Goal: Task Accomplishment & Management: Use online tool/utility

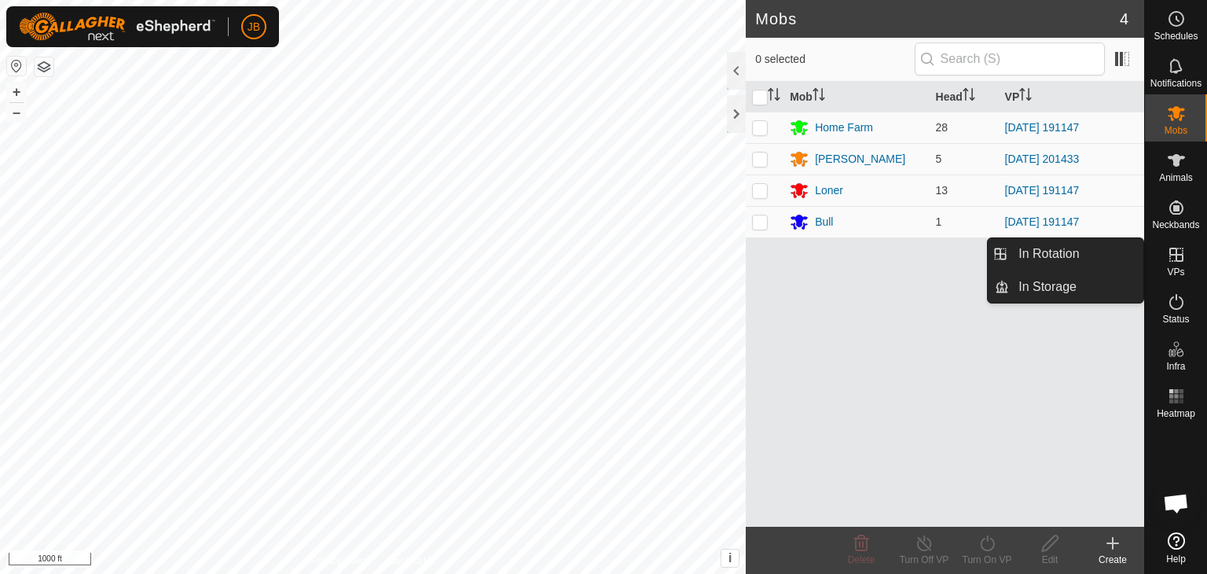
click at [1180, 257] on icon at bounding box center [1176, 254] width 19 height 19
click at [1042, 259] on link "In Rotation" at bounding box center [1076, 253] width 134 height 31
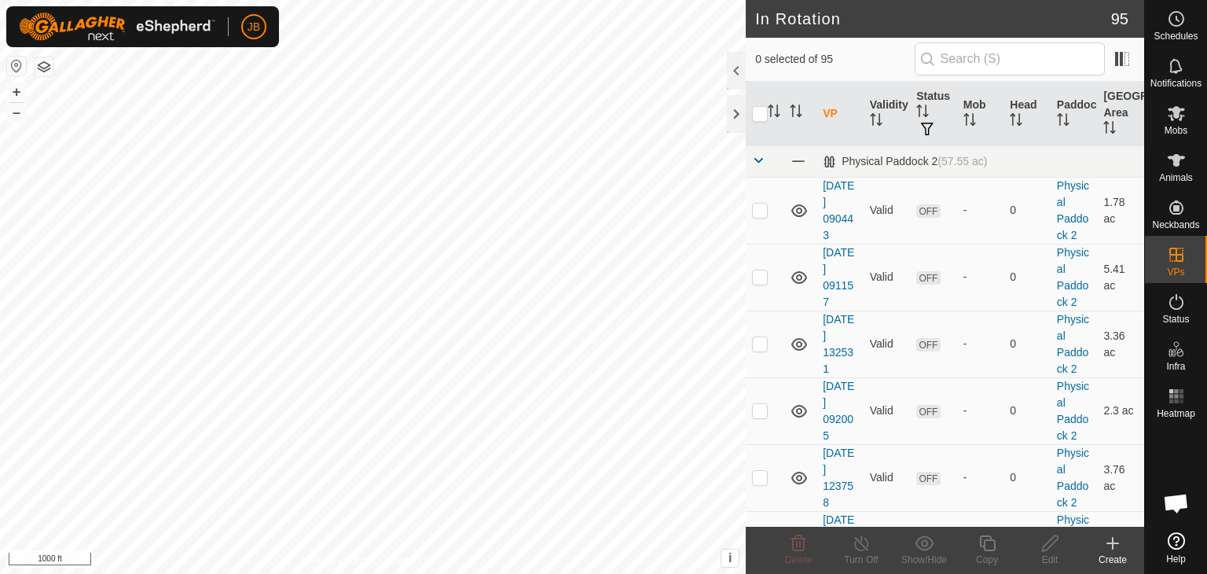
click at [1117, 542] on icon at bounding box center [1113, 543] width 19 height 19
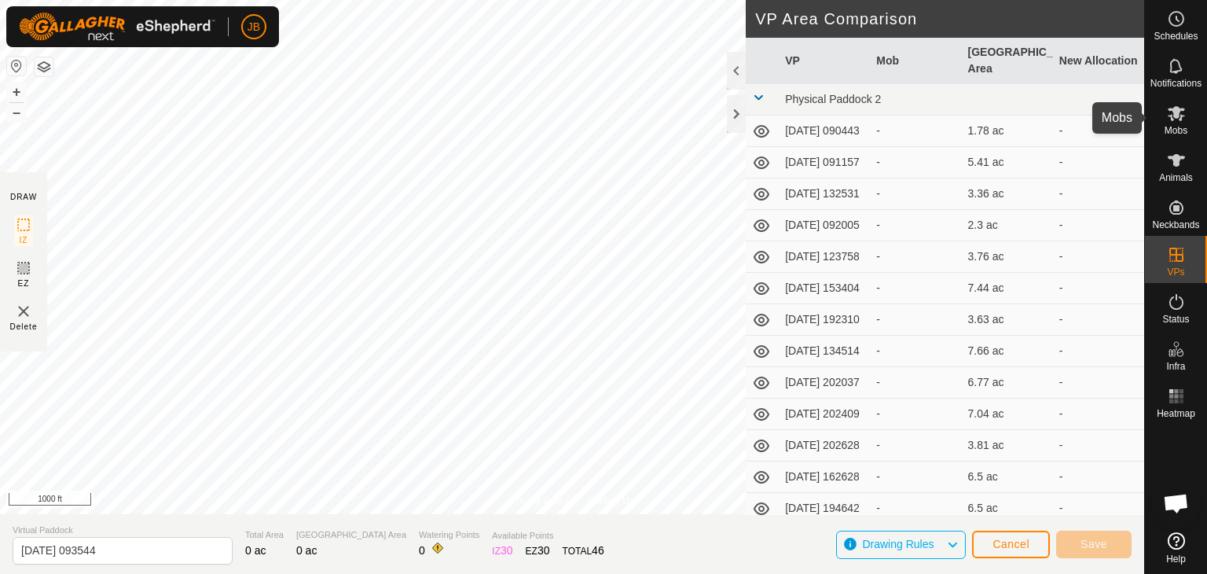
click at [1176, 114] on icon at bounding box center [1176, 113] width 17 height 15
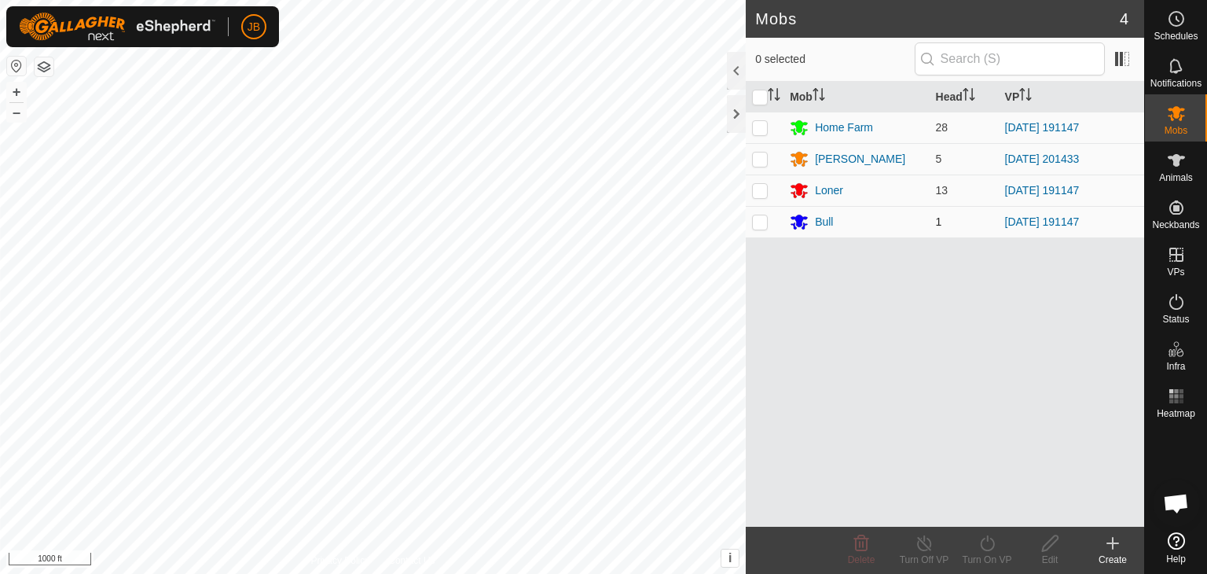
click at [759, 222] on p-checkbox at bounding box center [760, 221] width 16 height 13
checkbox input "true"
click at [920, 538] on line at bounding box center [924, 544] width 13 height 13
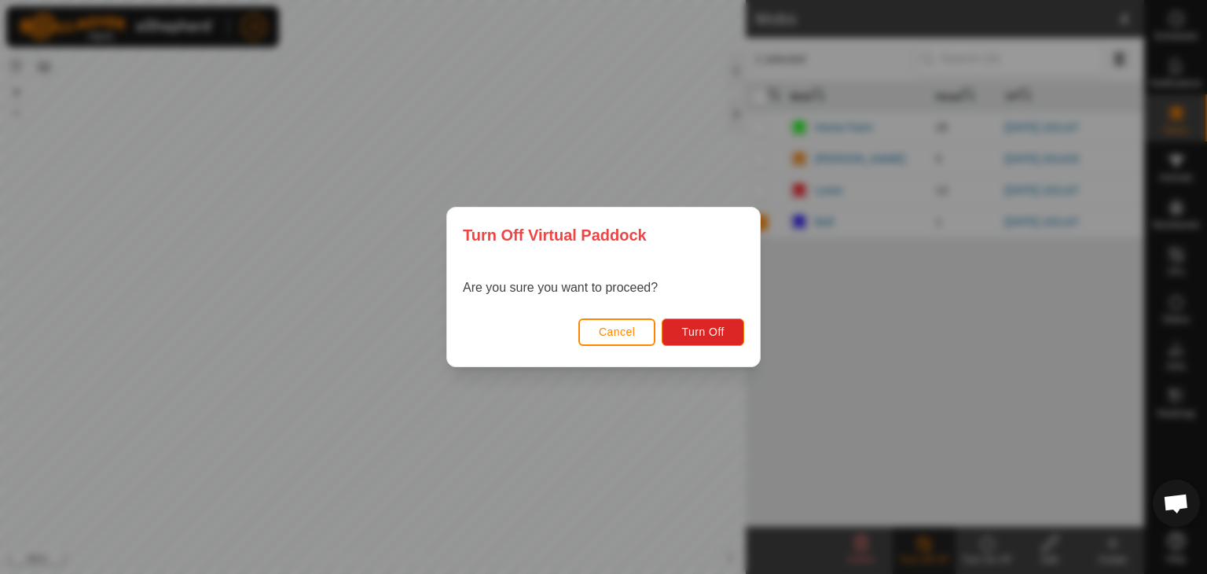
click at [621, 334] on span "Cancel" at bounding box center [617, 331] width 37 height 13
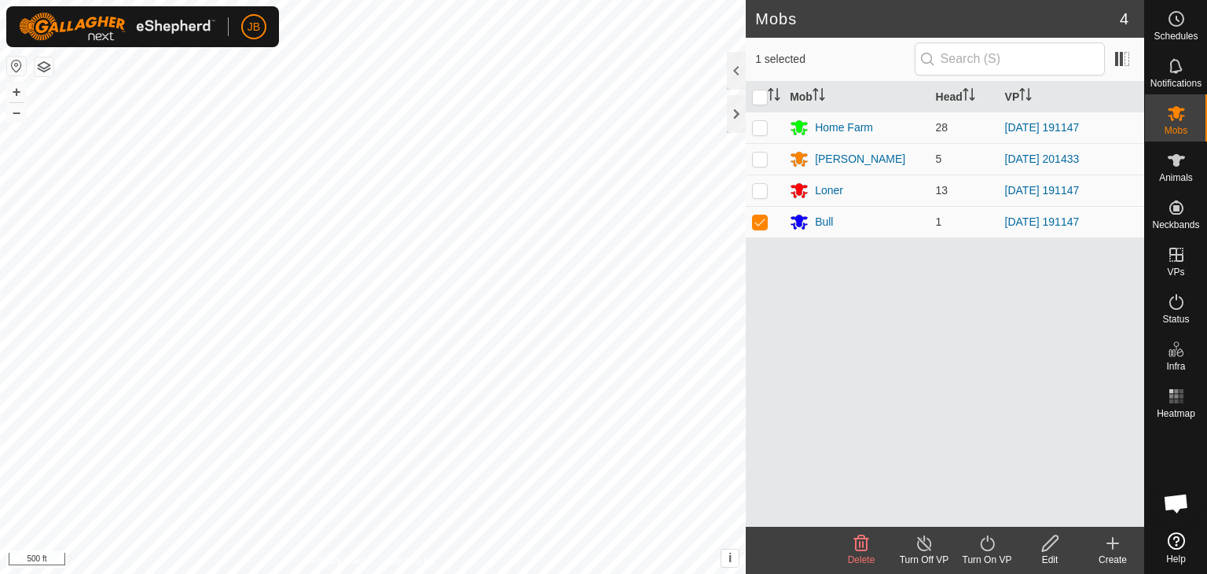
click at [986, 544] on icon at bounding box center [988, 543] width 20 height 19
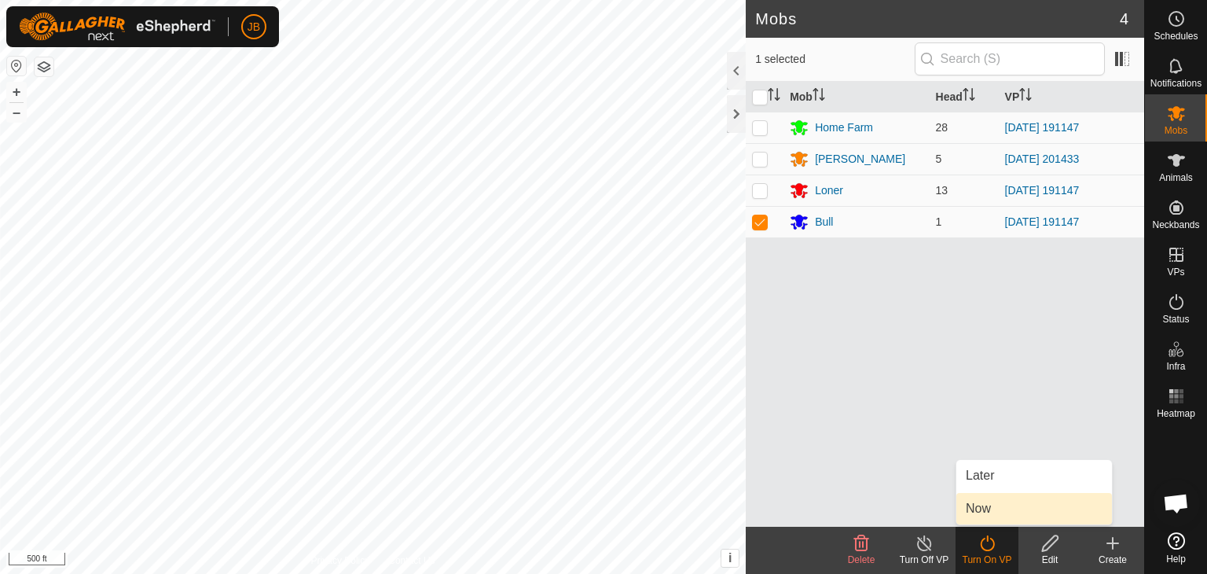
click at [983, 509] on link "Now" at bounding box center [1035, 508] width 156 height 31
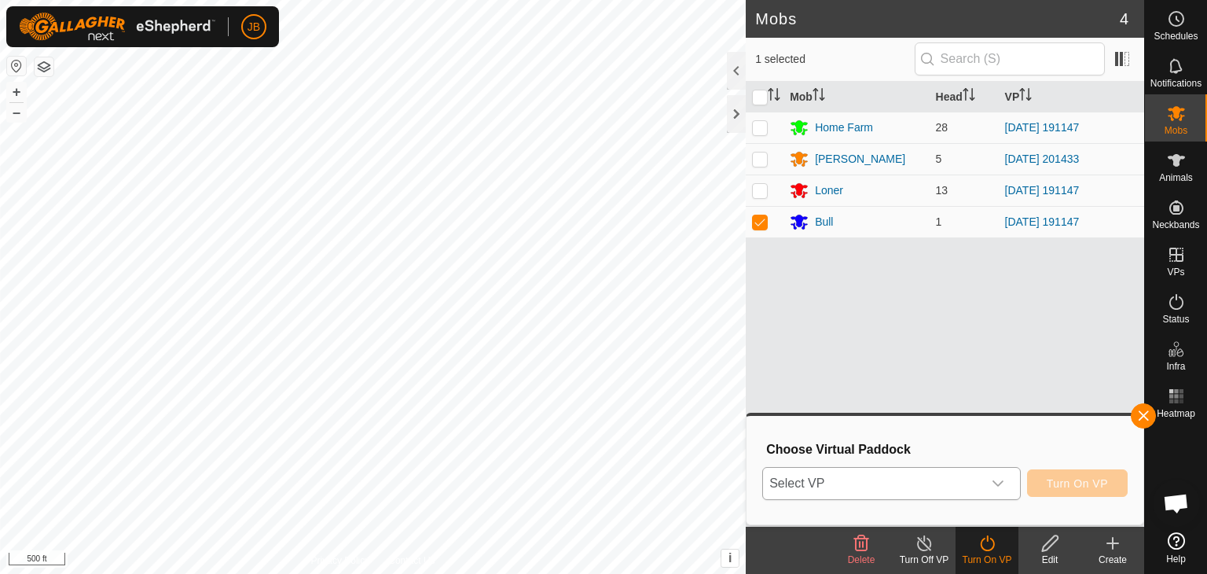
click at [995, 480] on icon "dropdown trigger" at bounding box center [998, 483] width 13 height 13
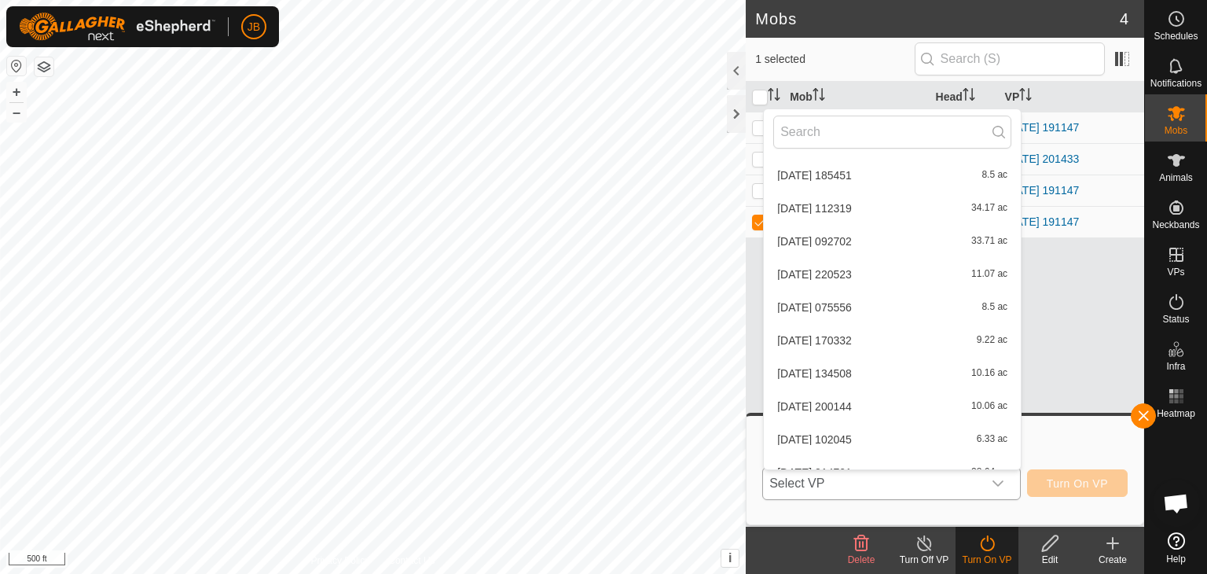
scroll to position [1747, 0]
click at [1115, 539] on icon at bounding box center [1113, 543] width 19 height 19
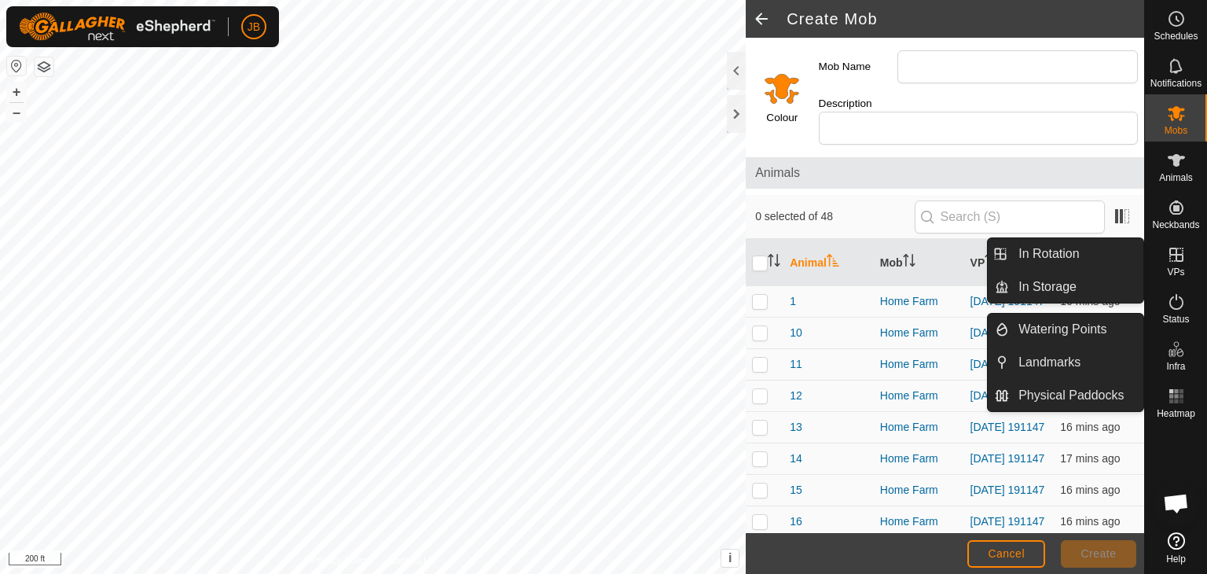
click at [1174, 259] on icon at bounding box center [1176, 254] width 19 height 19
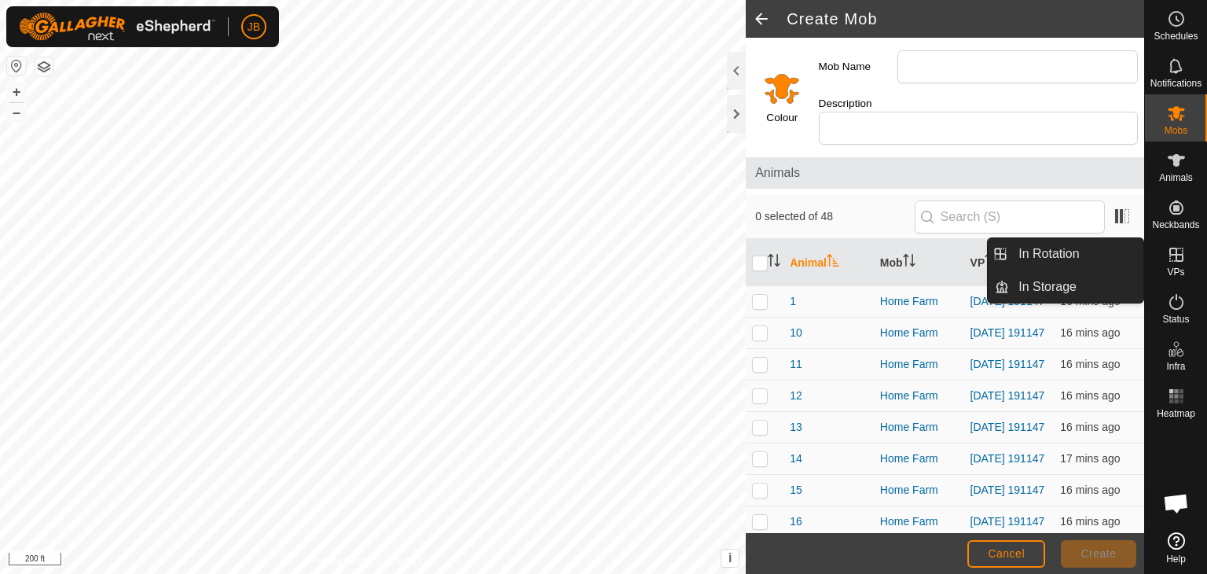
click at [1066, 252] on link "In Rotation" at bounding box center [1076, 253] width 134 height 31
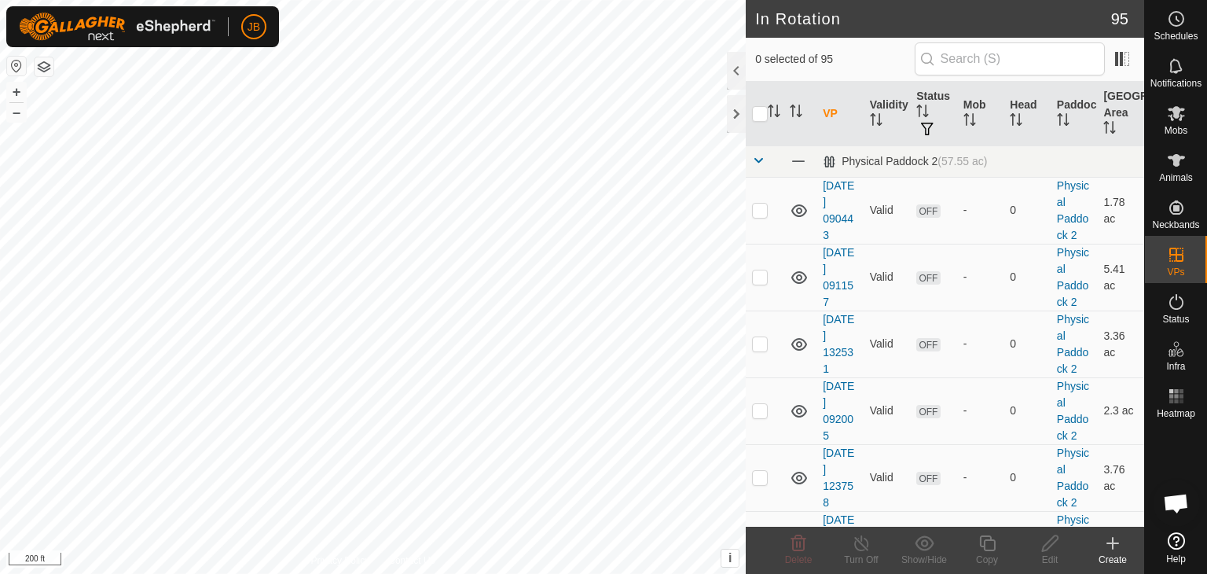
click at [1113, 546] on icon at bounding box center [1113, 543] width 0 height 11
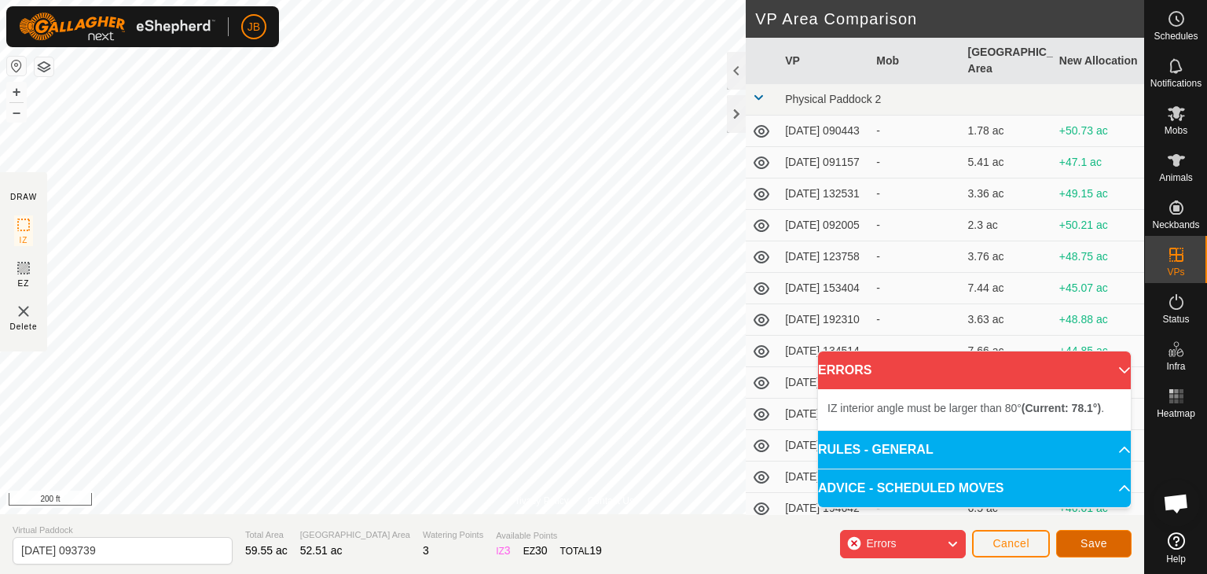
click at [1100, 542] on span "Save" at bounding box center [1094, 543] width 27 height 13
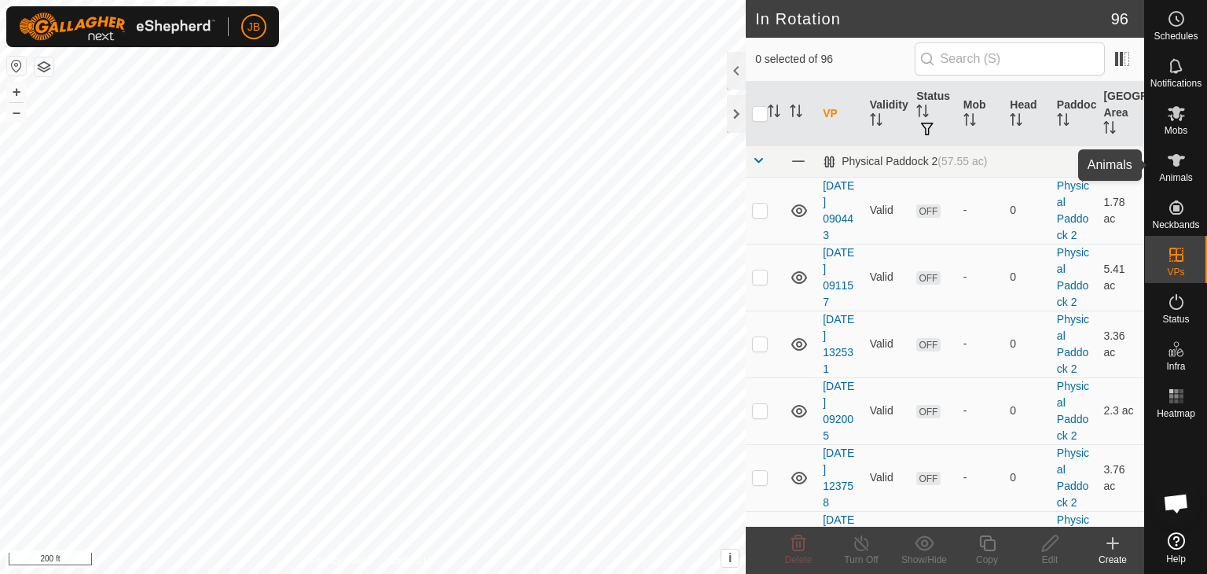
click at [1182, 156] on icon at bounding box center [1176, 160] width 17 height 13
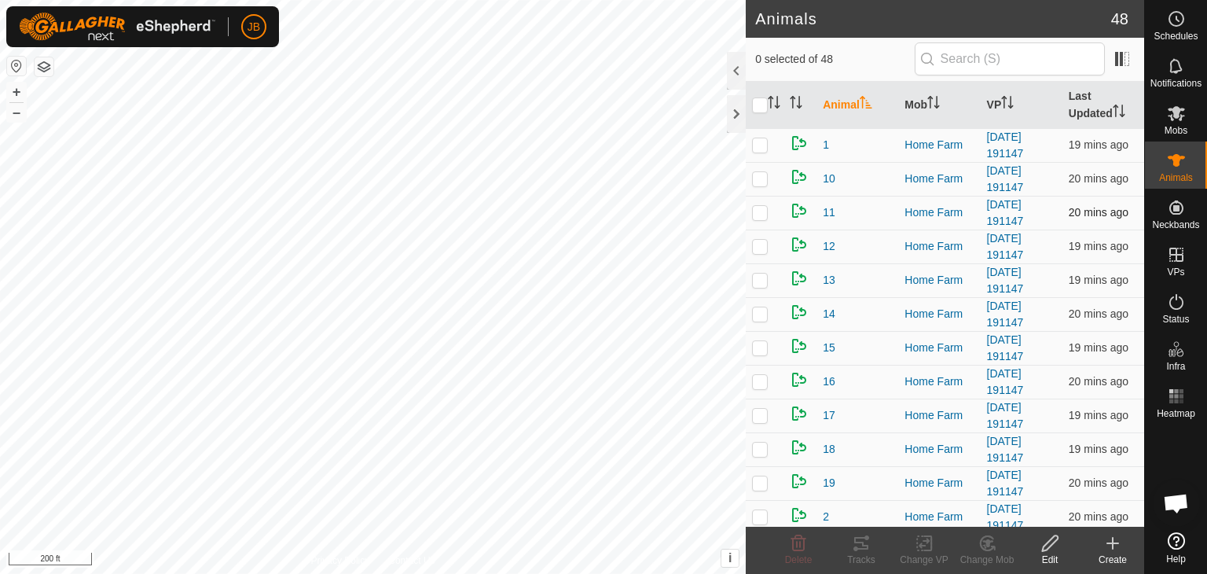
click at [759, 208] on p-checkbox at bounding box center [760, 212] width 16 height 13
checkbox input "true"
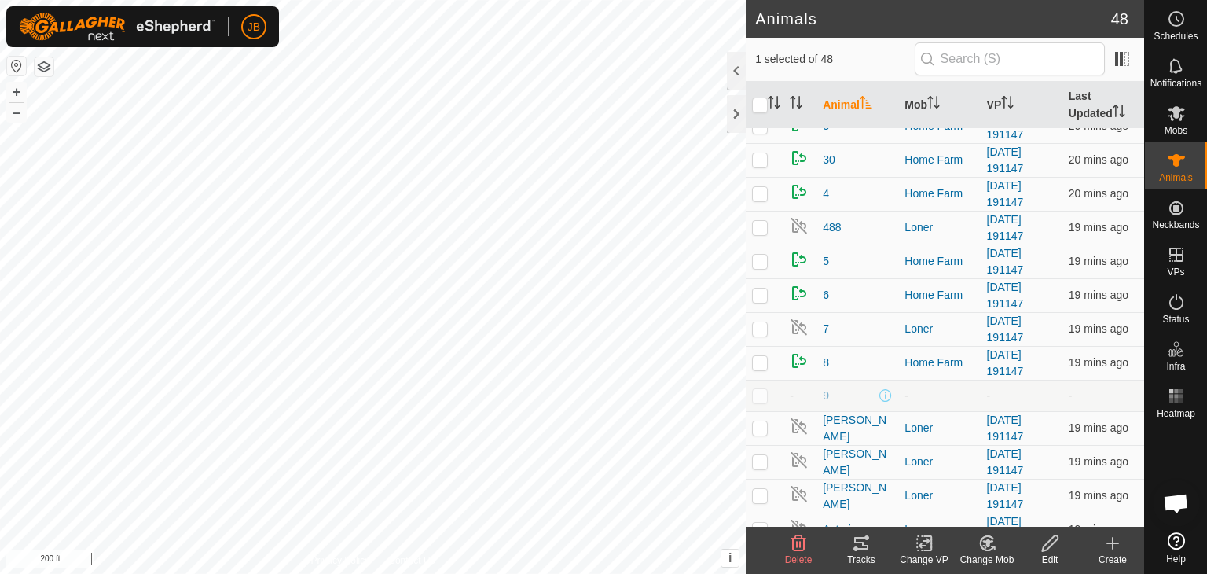
scroll to position [967, 0]
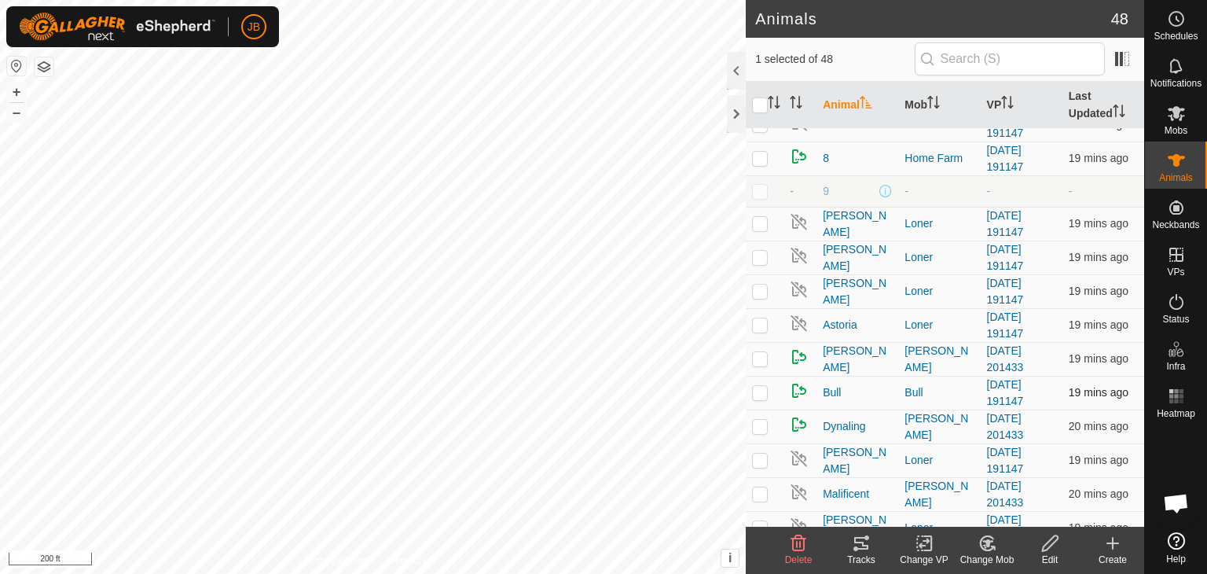
click at [752, 388] on p-checkbox at bounding box center [760, 392] width 16 height 13
checkbox input "true"
click at [928, 549] on icon at bounding box center [927, 543] width 7 height 14
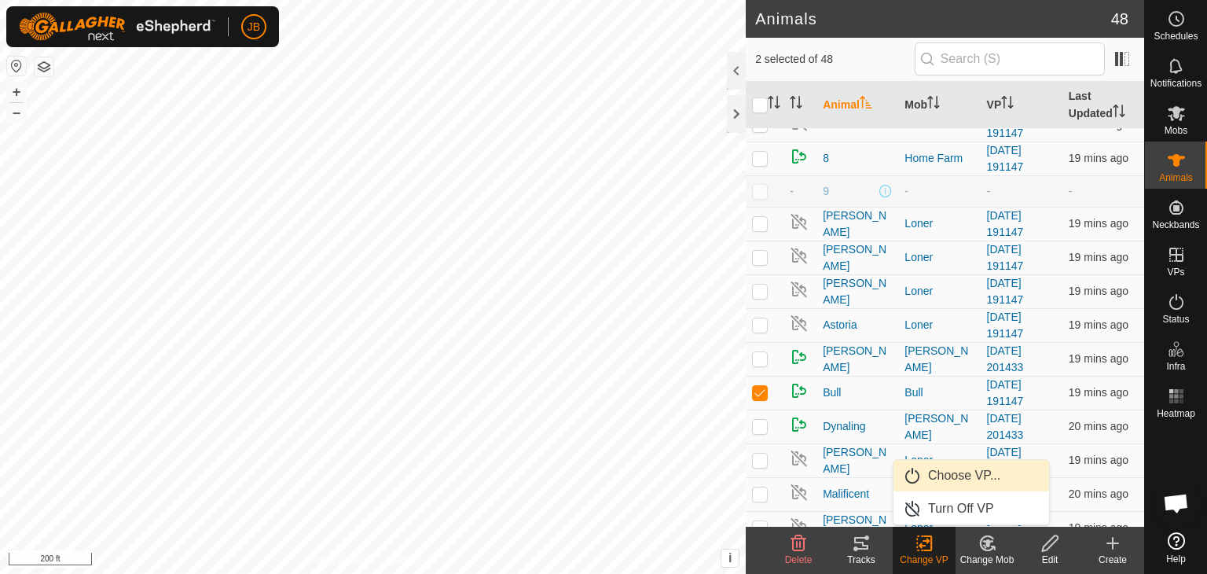
click at [950, 472] on link "Choose VP..." at bounding box center [972, 475] width 156 height 31
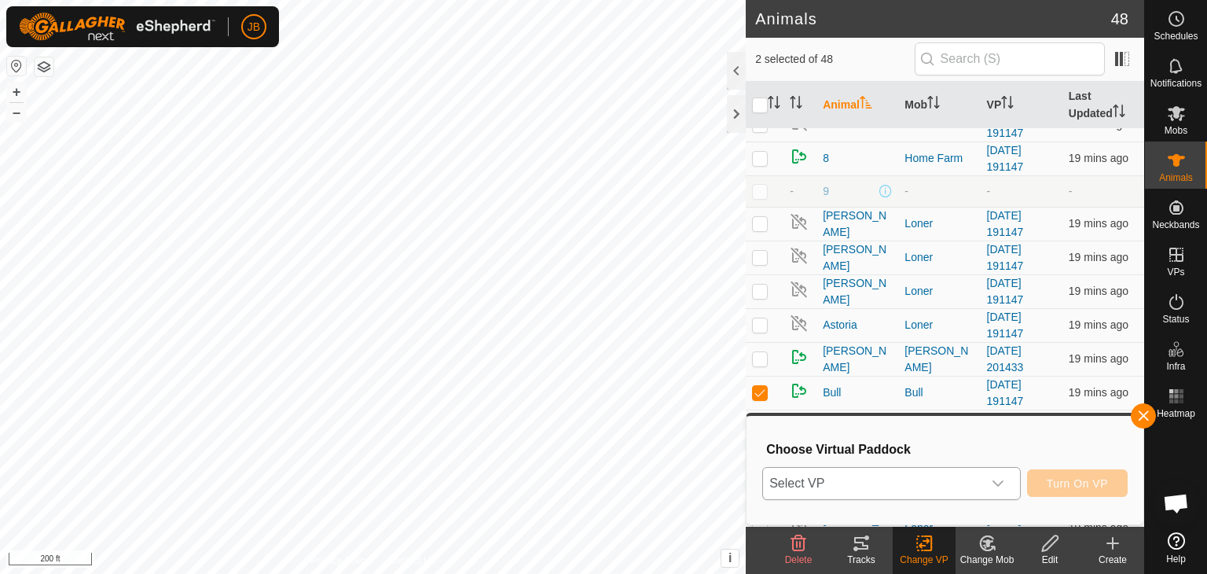
click at [1002, 476] on div "dropdown trigger" at bounding box center [998, 483] width 31 height 31
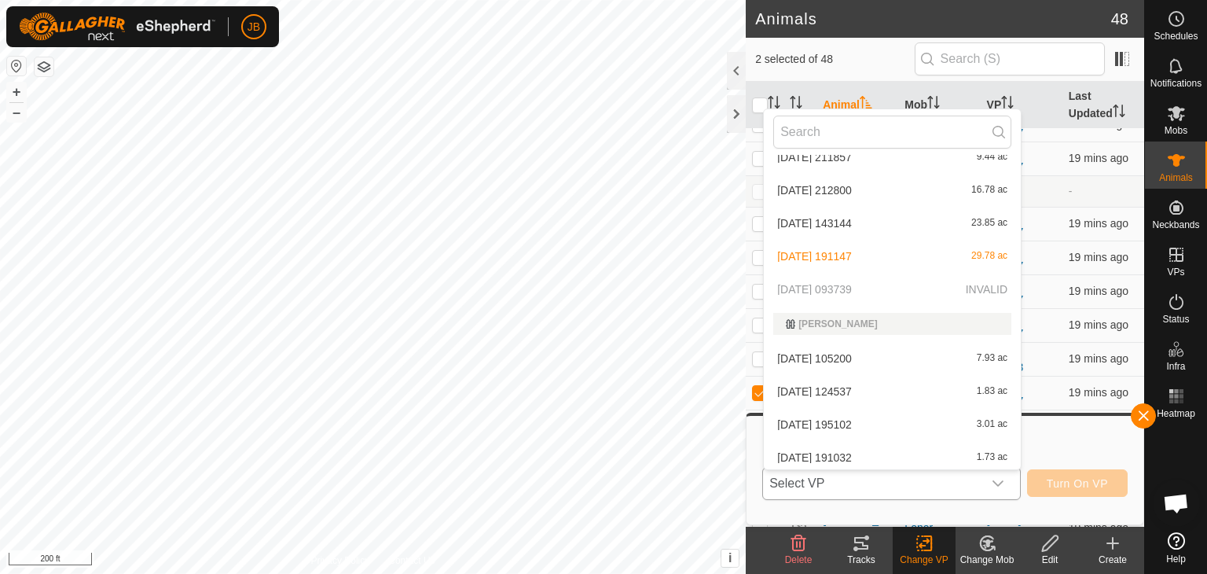
scroll to position [2336, 0]
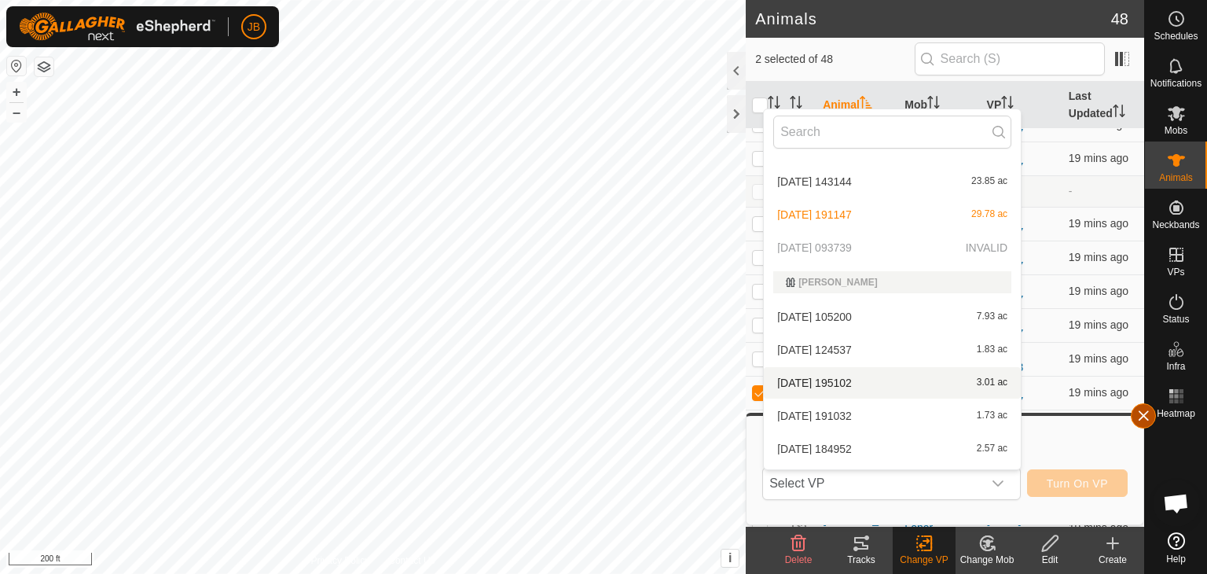
click at [1141, 418] on button "button" at bounding box center [1143, 415] width 25 height 25
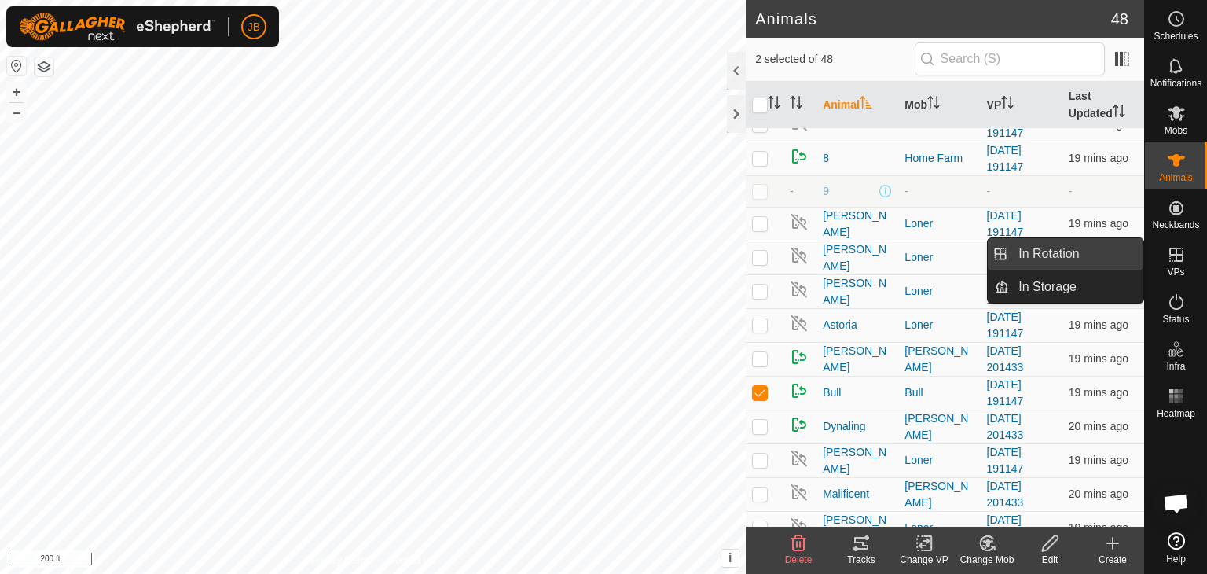
click at [1067, 259] on link "In Rotation" at bounding box center [1076, 253] width 134 height 31
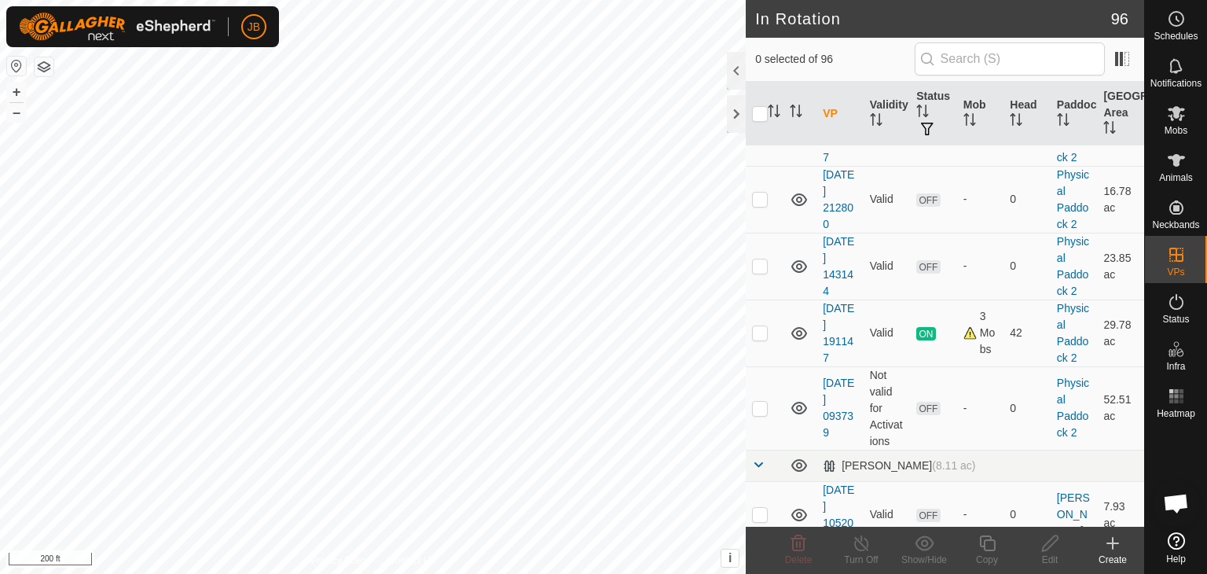
scroll to position [4684, 0]
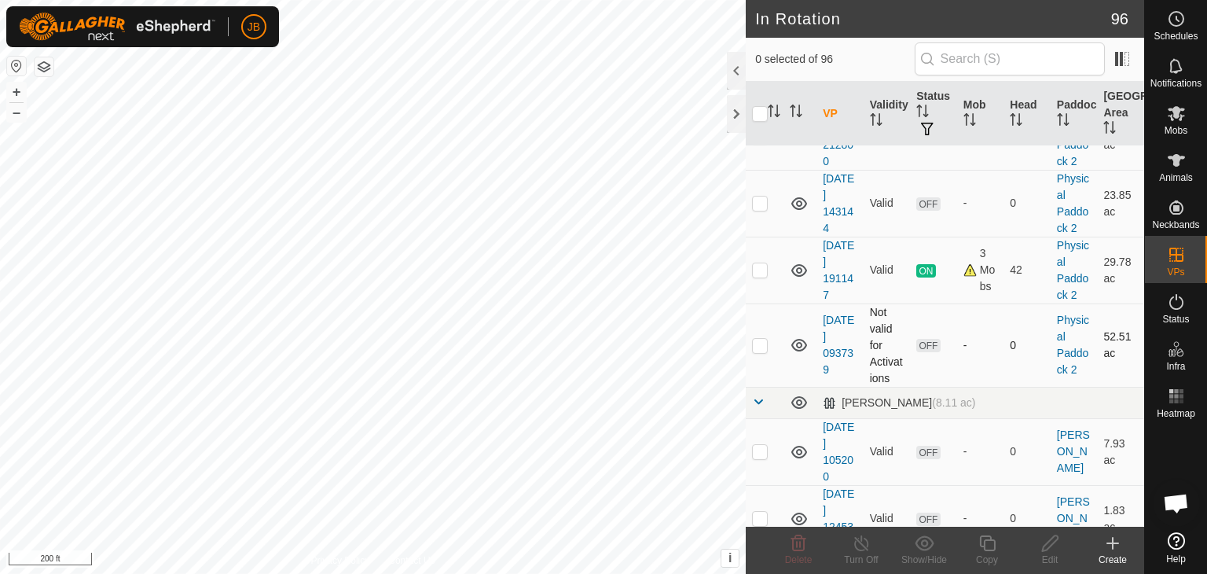
click at [840, 331] on td "[DATE] 093739" at bounding box center [840, 344] width 47 height 83
click at [836, 327] on link "[DATE] 093739" at bounding box center [838, 345] width 31 height 62
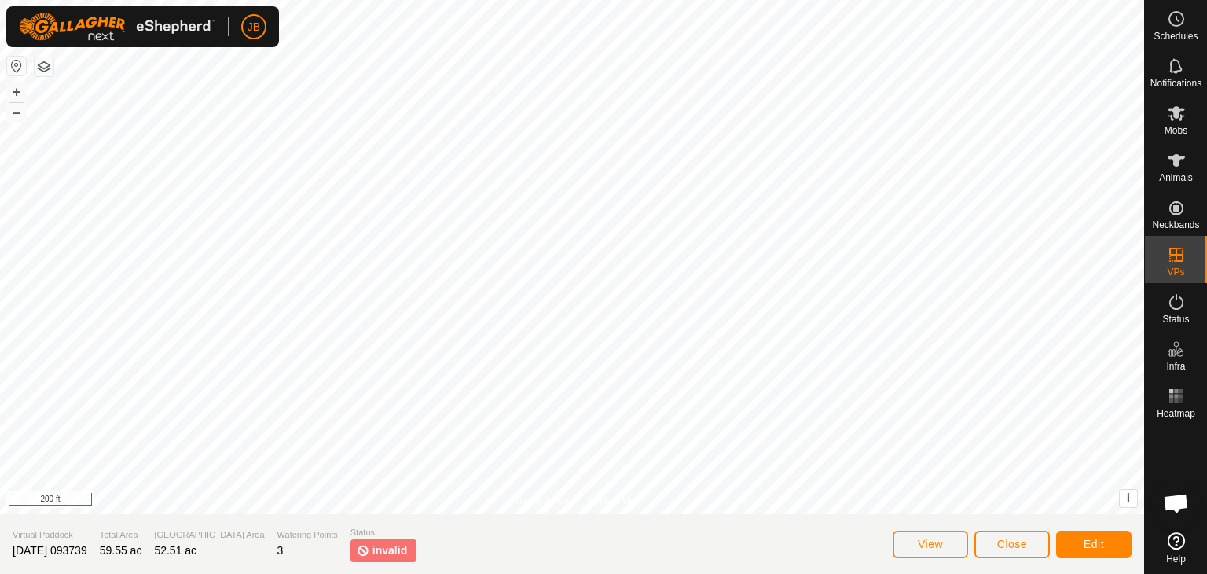
click at [357, 549] on span "invalid" at bounding box center [382, 550] width 50 height 17
click at [937, 541] on span "View" at bounding box center [930, 544] width 25 height 13
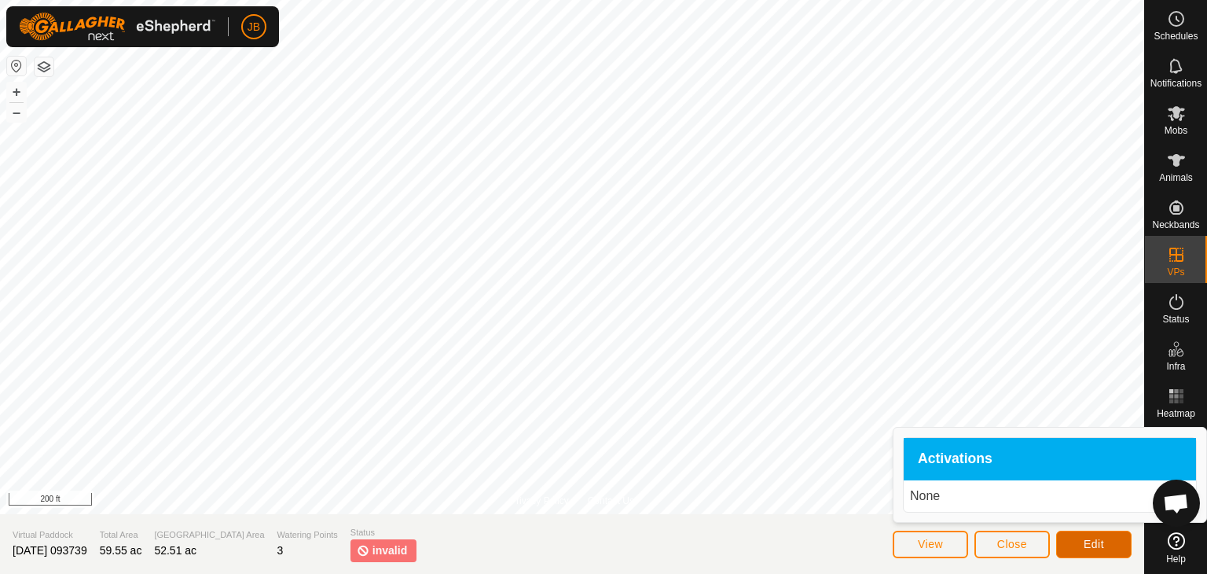
click at [1107, 548] on button "Edit" at bounding box center [1093, 545] width 75 height 28
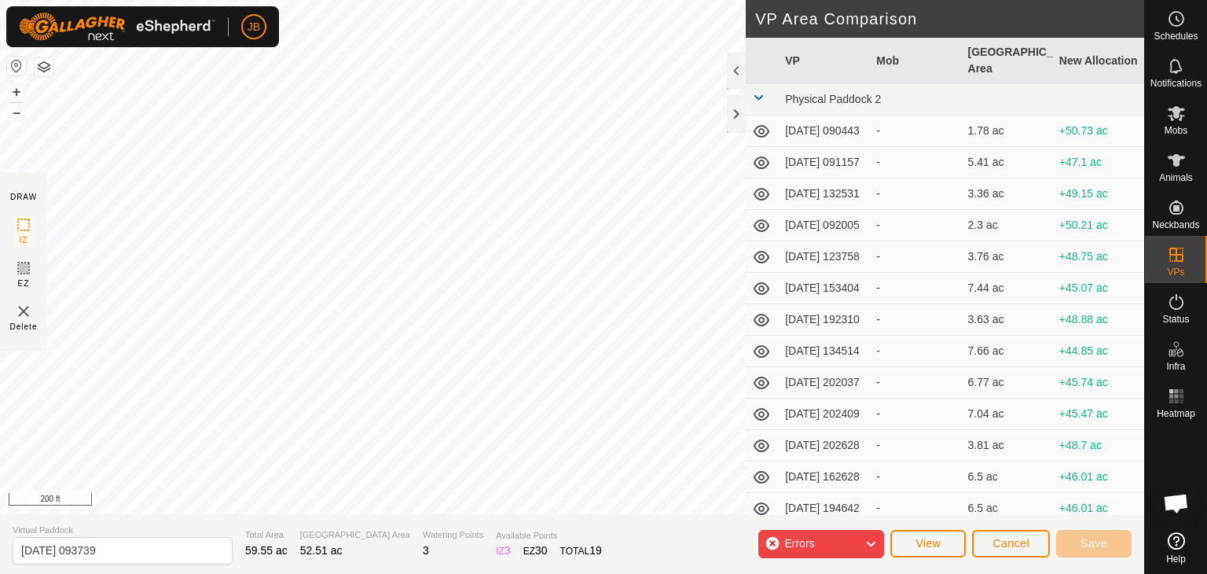
click at [827, 547] on span "Errors" at bounding box center [805, 544] width 42 height 20
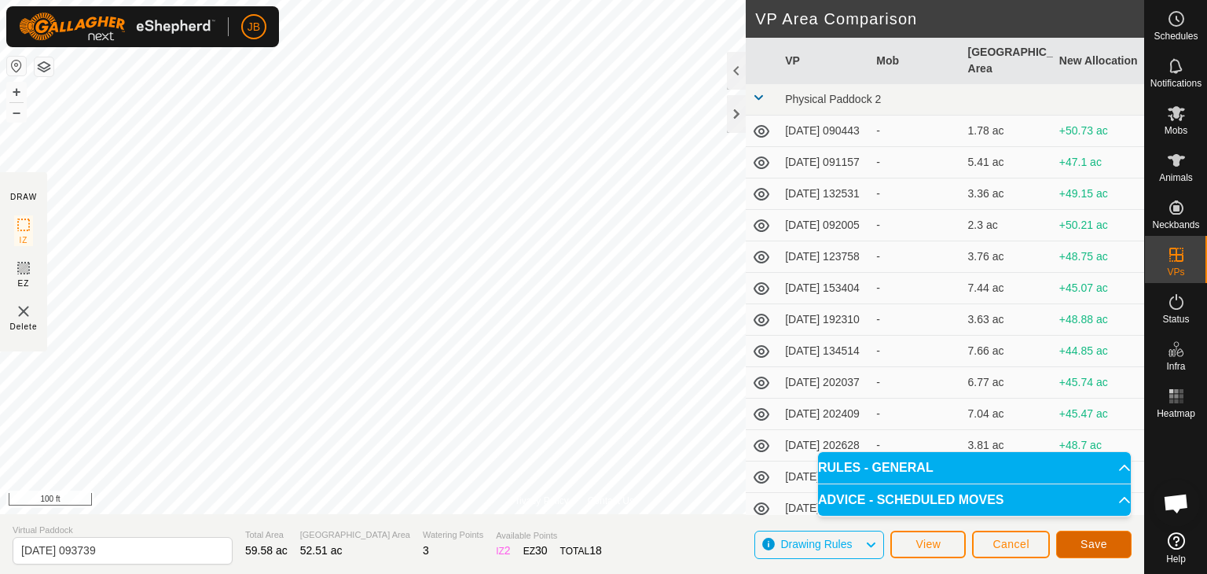
click at [1097, 540] on span "Save" at bounding box center [1094, 544] width 27 height 13
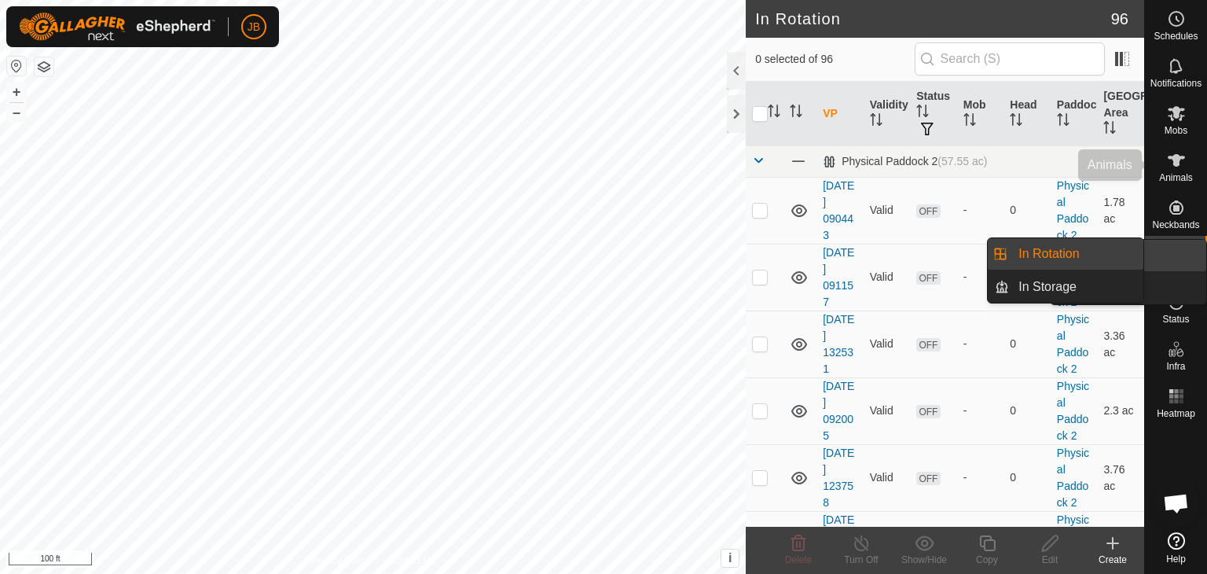
click at [1174, 161] on icon at bounding box center [1176, 160] width 17 height 13
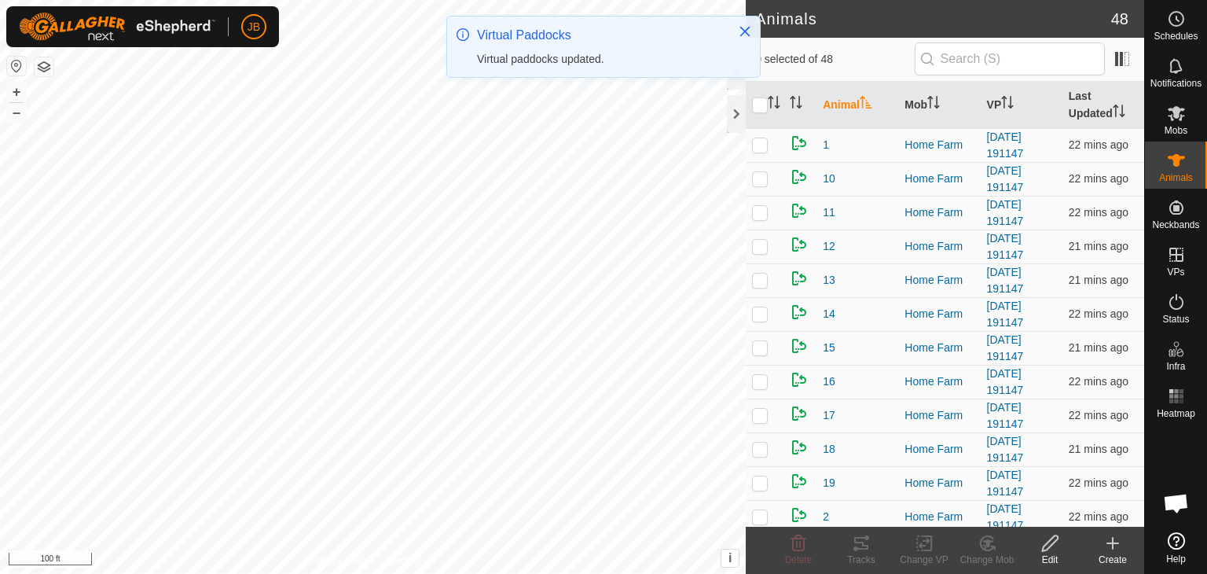
click at [760, 216] on p-checkbox at bounding box center [760, 212] width 16 height 13
checkbox input "true"
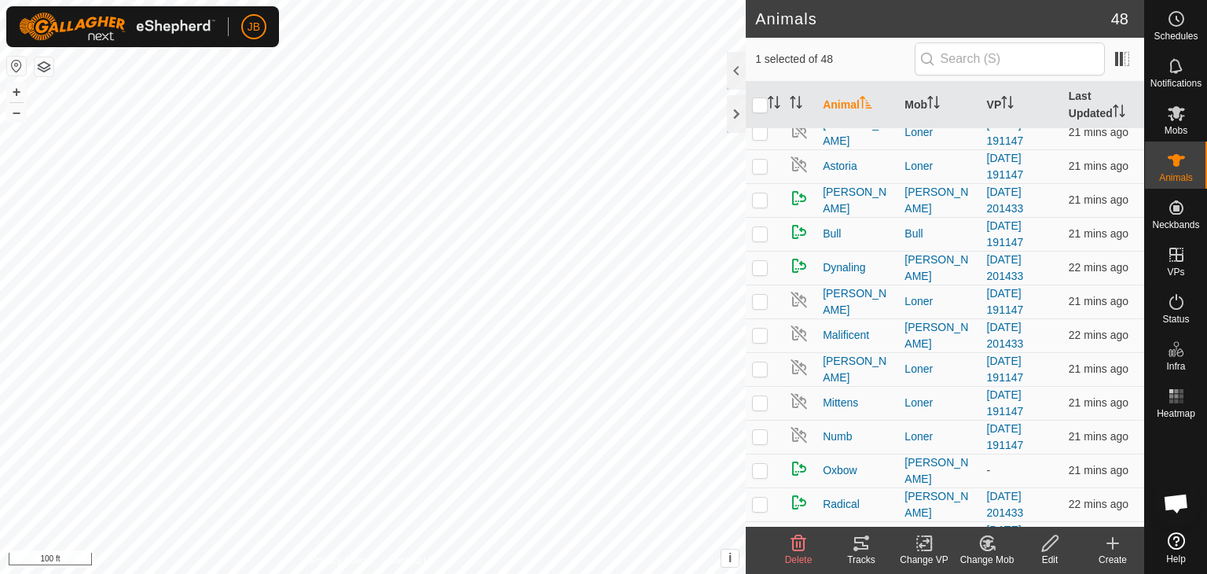
scroll to position [1110, 0]
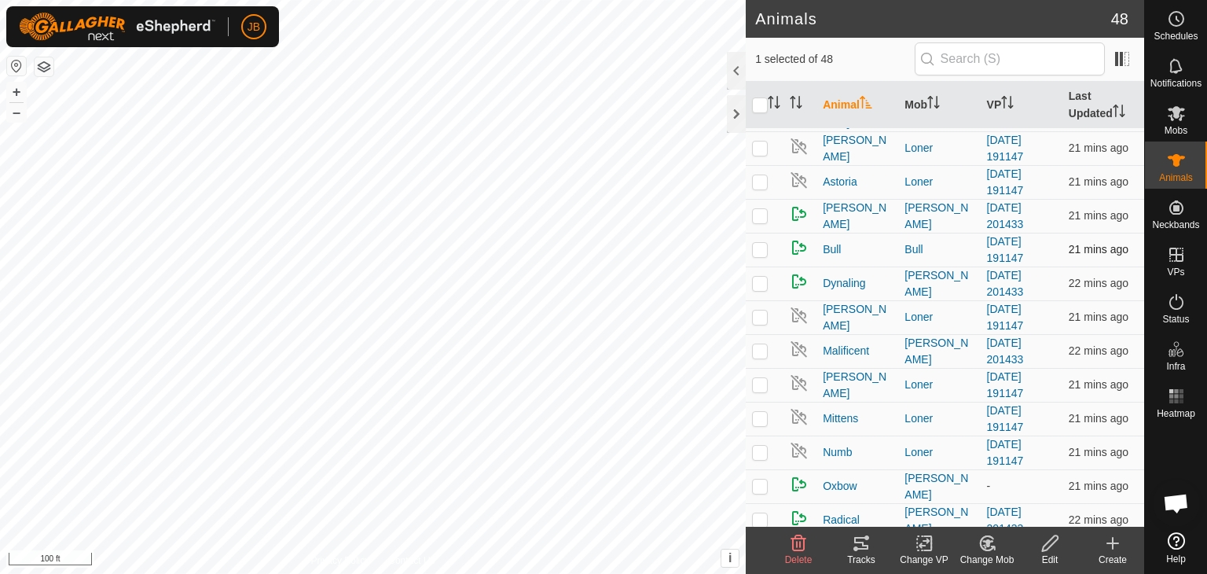
click at [755, 244] on p-checkbox at bounding box center [760, 249] width 16 height 13
checkbox input "true"
click at [923, 546] on icon at bounding box center [925, 543] width 20 height 19
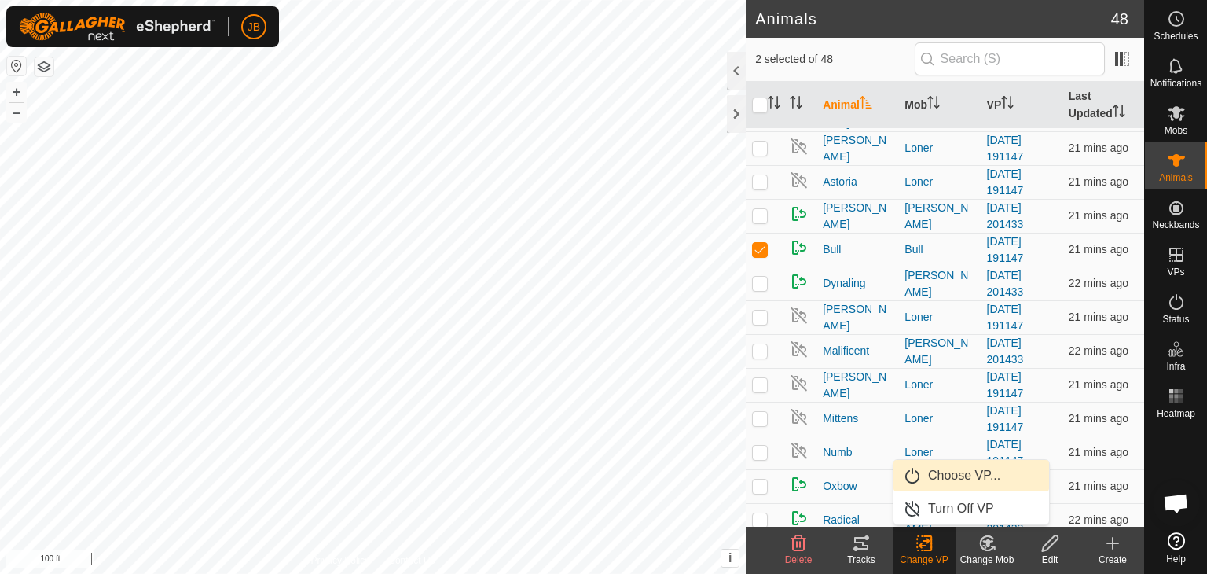
click at [946, 467] on link "Choose VP..." at bounding box center [972, 475] width 156 height 31
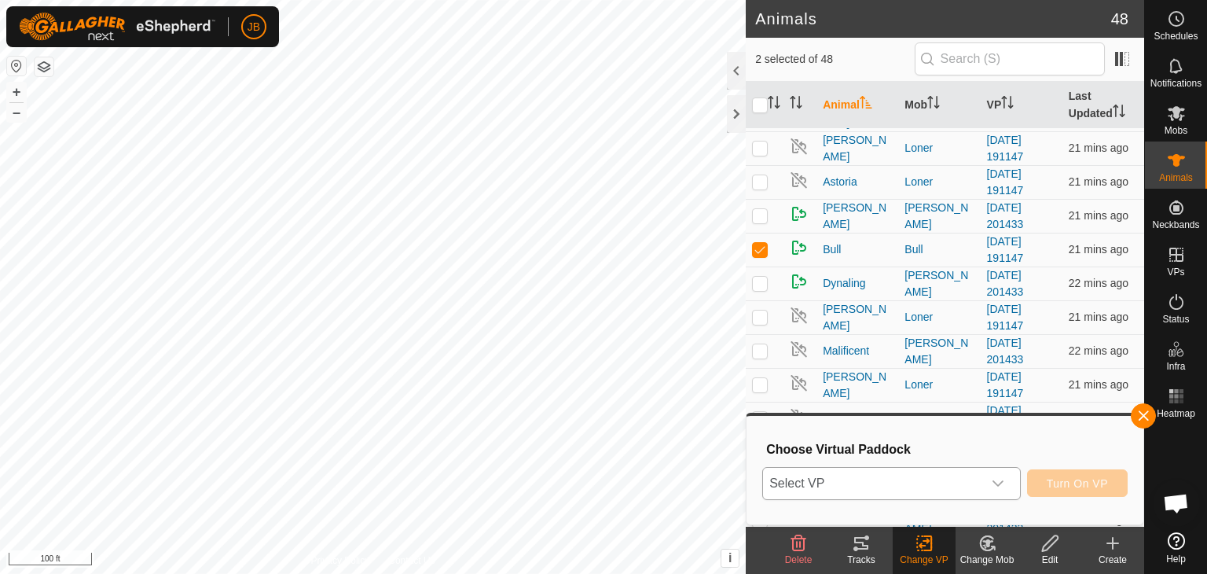
click at [994, 476] on div "dropdown trigger" at bounding box center [998, 483] width 31 height 31
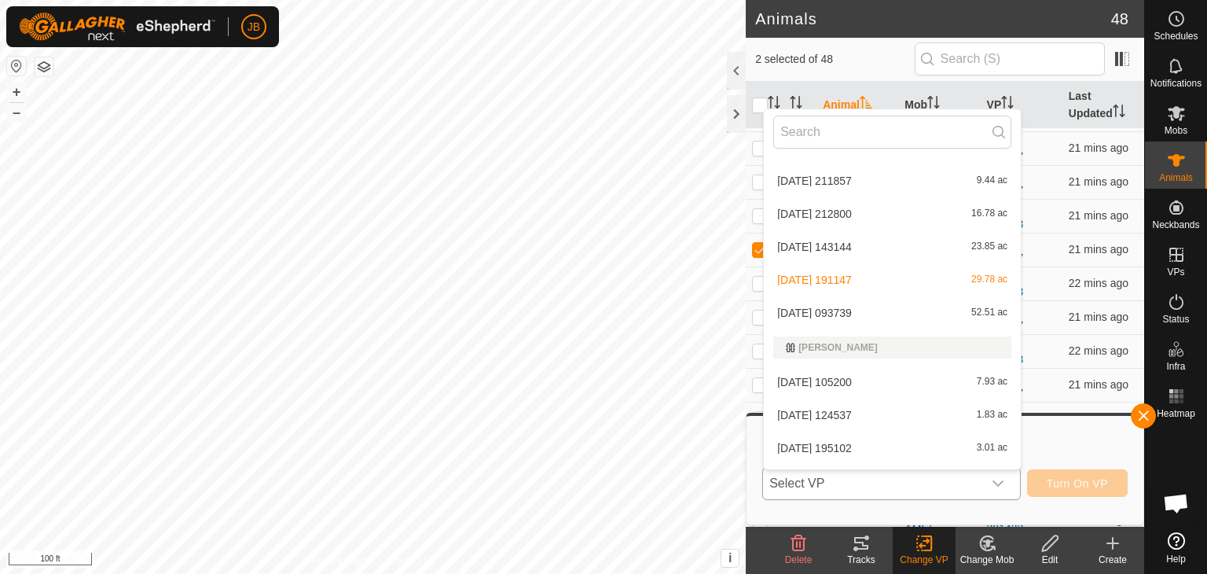
scroll to position [2334, 0]
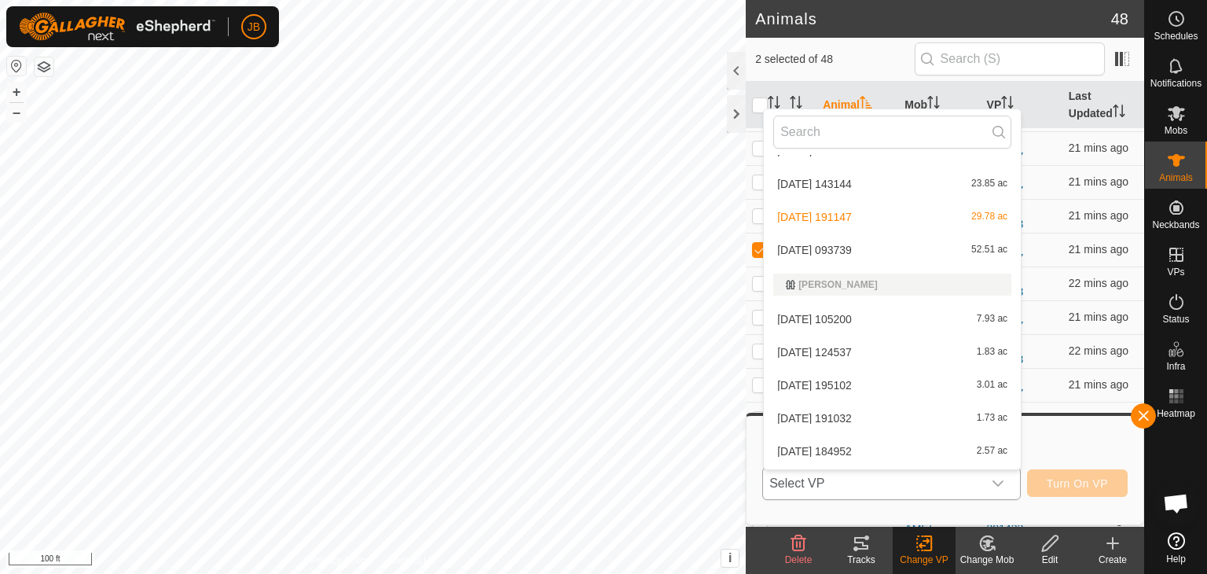
click at [847, 249] on li "[DATE] 093739 52.51 ac" at bounding box center [892, 249] width 257 height 31
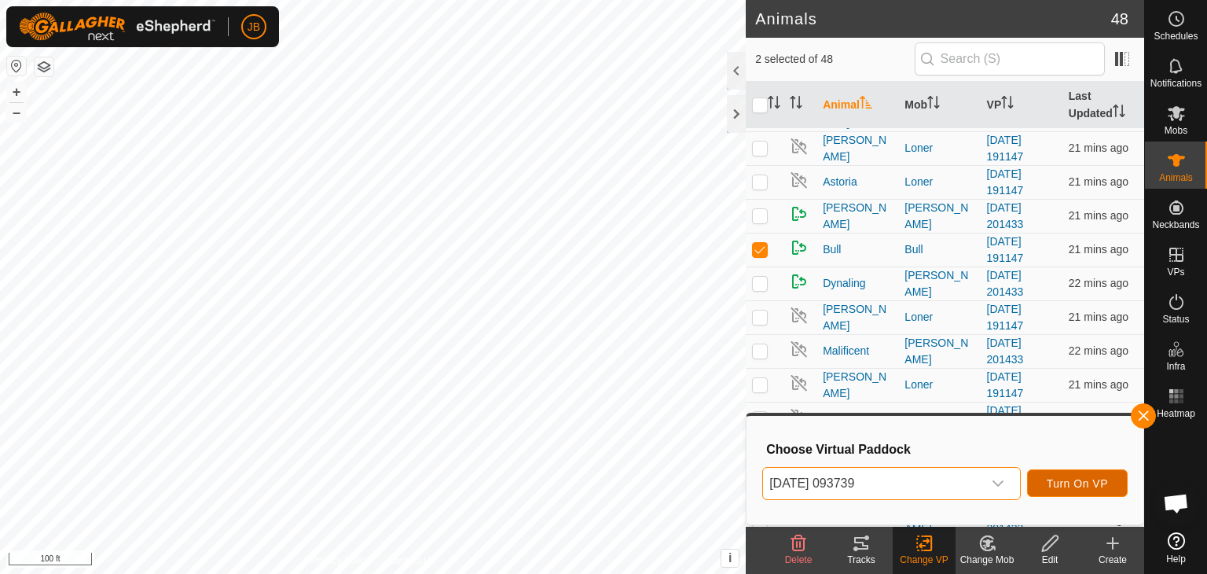
click at [1063, 481] on span "Turn On VP" at bounding box center [1077, 483] width 61 height 13
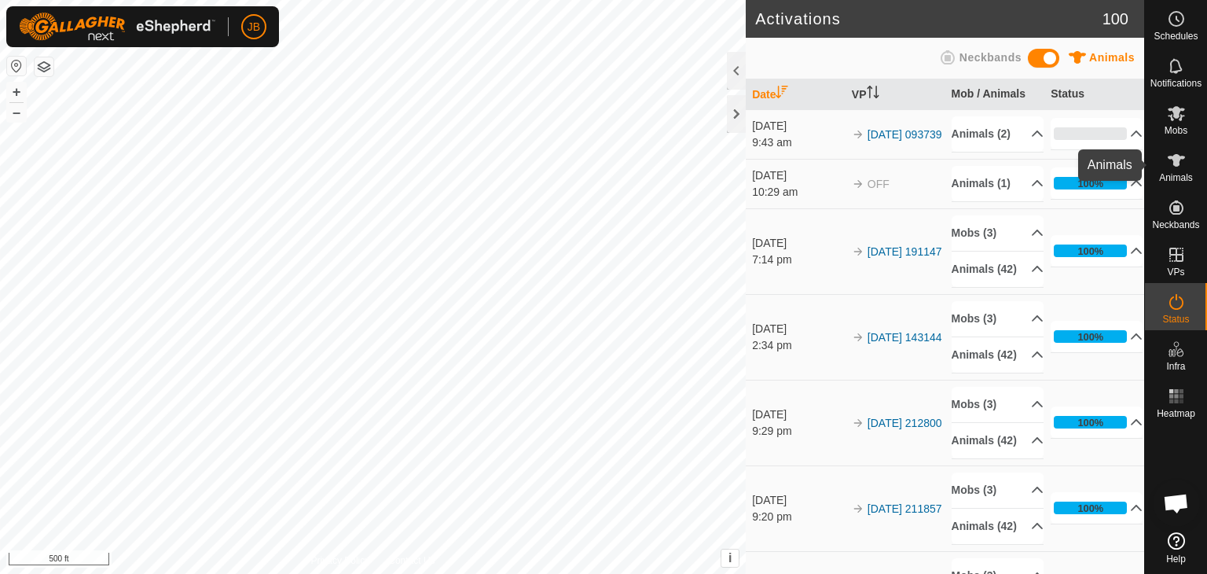
click at [1178, 164] on icon at bounding box center [1176, 160] width 17 height 13
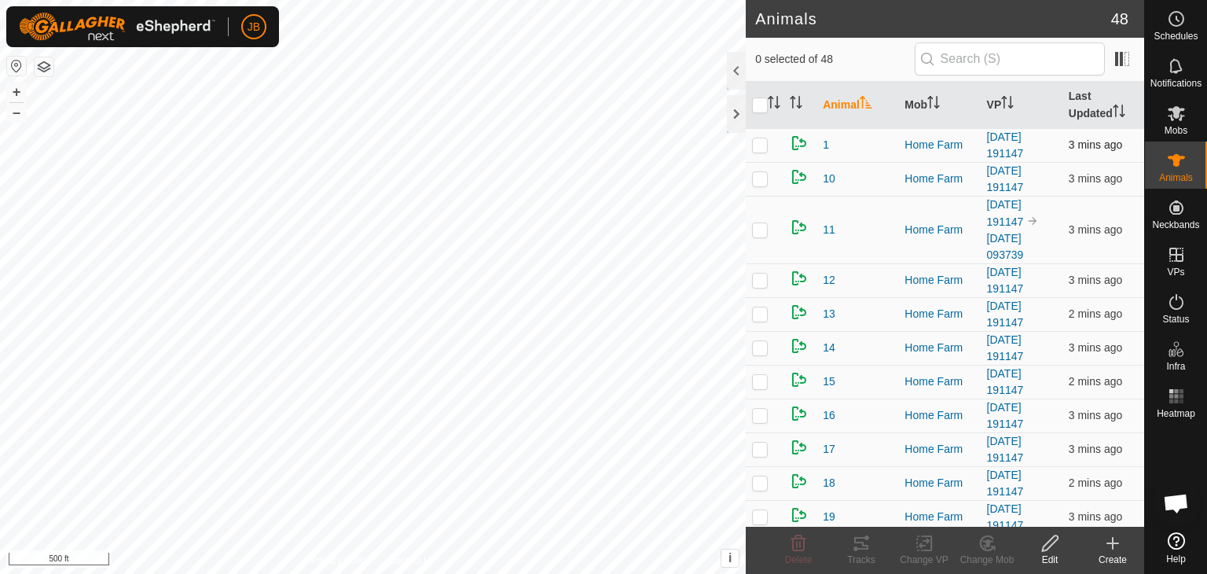
click at [762, 146] on p-checkbox at bounding box center [760, 144] width 16 height 13
checkbox input "true"
click at [762, 175] on p-checkbox at bounding box center [760, 178] width 16 height 13
checkbox input "true"
click at [759, 274] on p-checkbox at bounding box center [760, 280] width 16 height 13
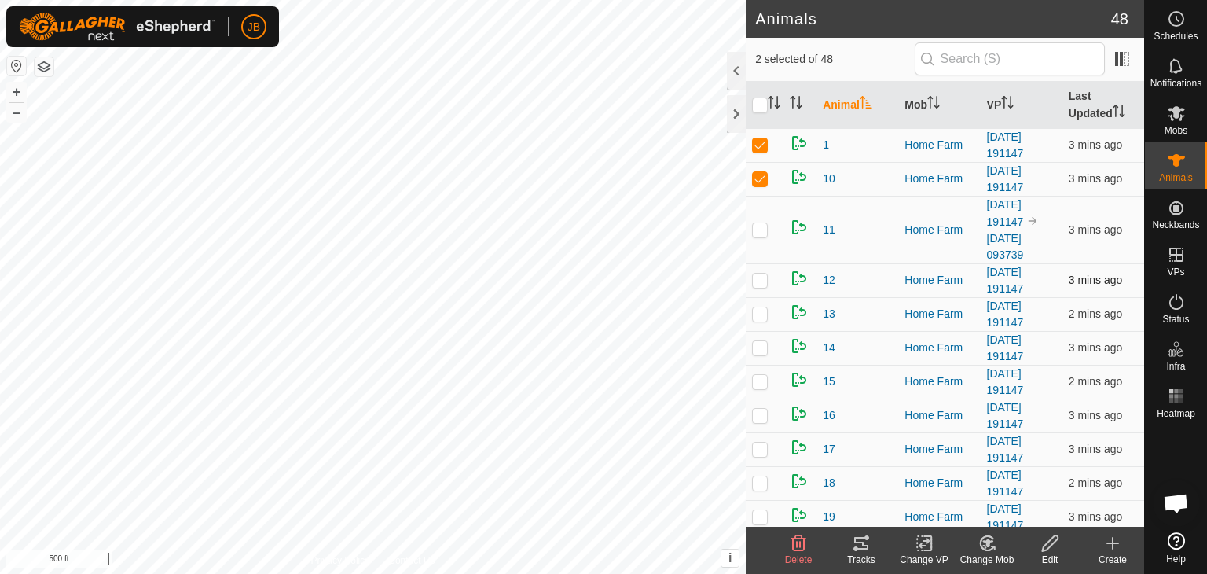
checkbox input "true"
click at [758, 307] on p-checkbox at bounding box center [760, 313] width 16 height 13
checkbox input "true"
click at [755, 343] on p-checkbox at bounding box center [760, 347] width 16 height 13
checkbox input "true"
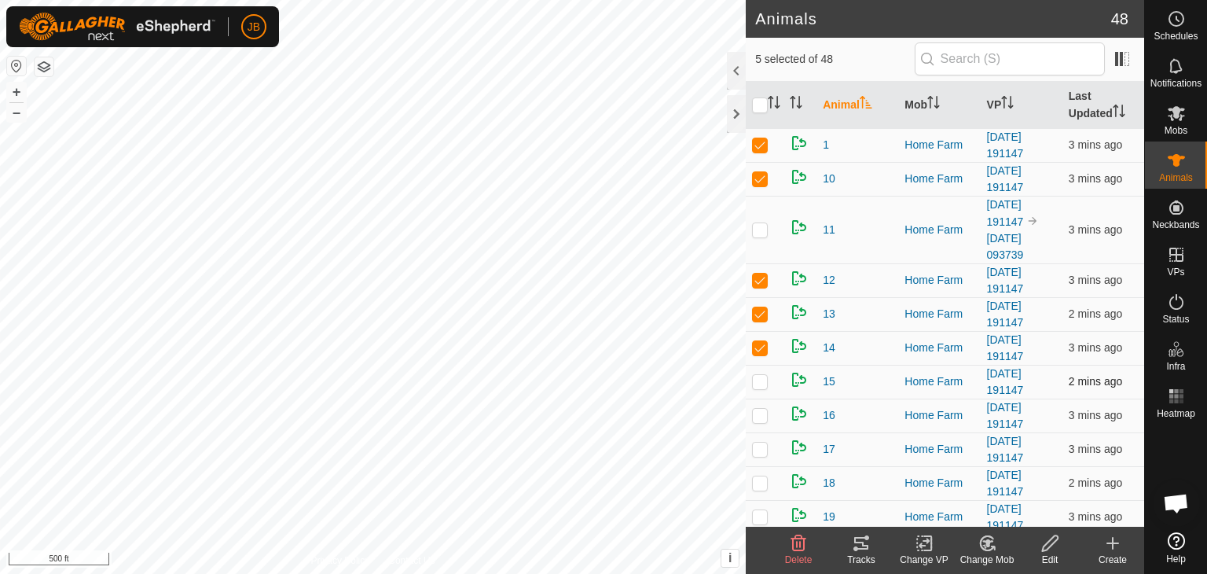
click at [757, 369] on td at bounding box center [765, 382] width 38 height 34
checkbox input "true"
click at [758, 411] on p-checkbox at bounding box center [760, 415] width 16 height 13
checkbox input "true"
click at [758, 438] on td at bounding box center [765, 449] width 38 height 34
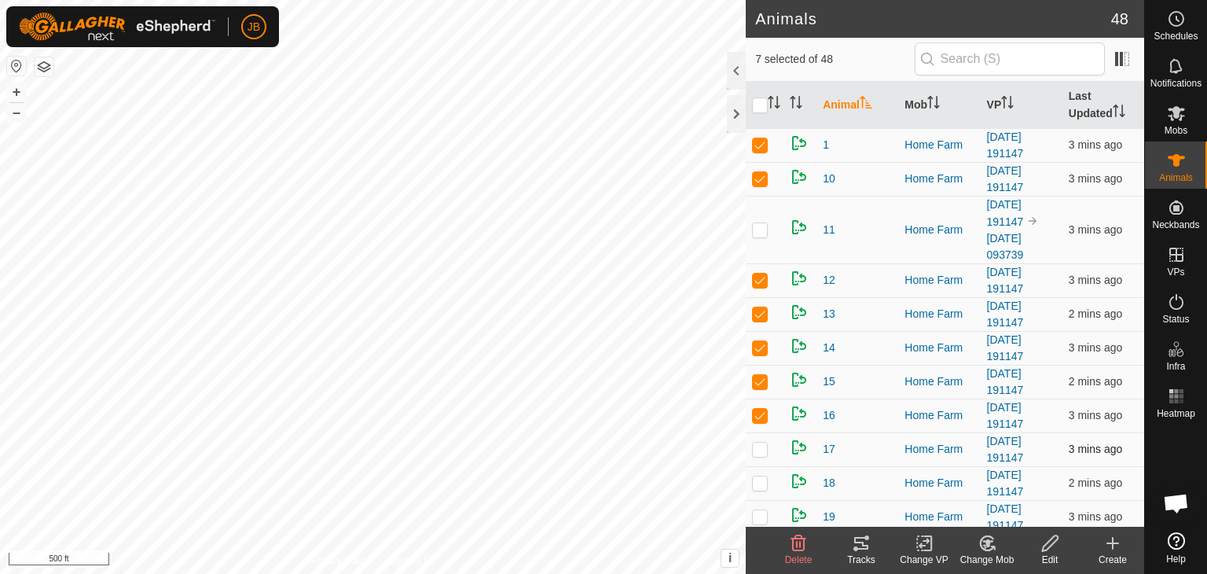
checkbox input "true"
click at [758, 485] on p-checkbox at bounding box center [760, 482] width 16 height 13
checkbox input "true"
click at [862, 538] on icon at bounding box center [861, 543] width 19 height 19
